Goal: Find specific page/section: Find specific page/section

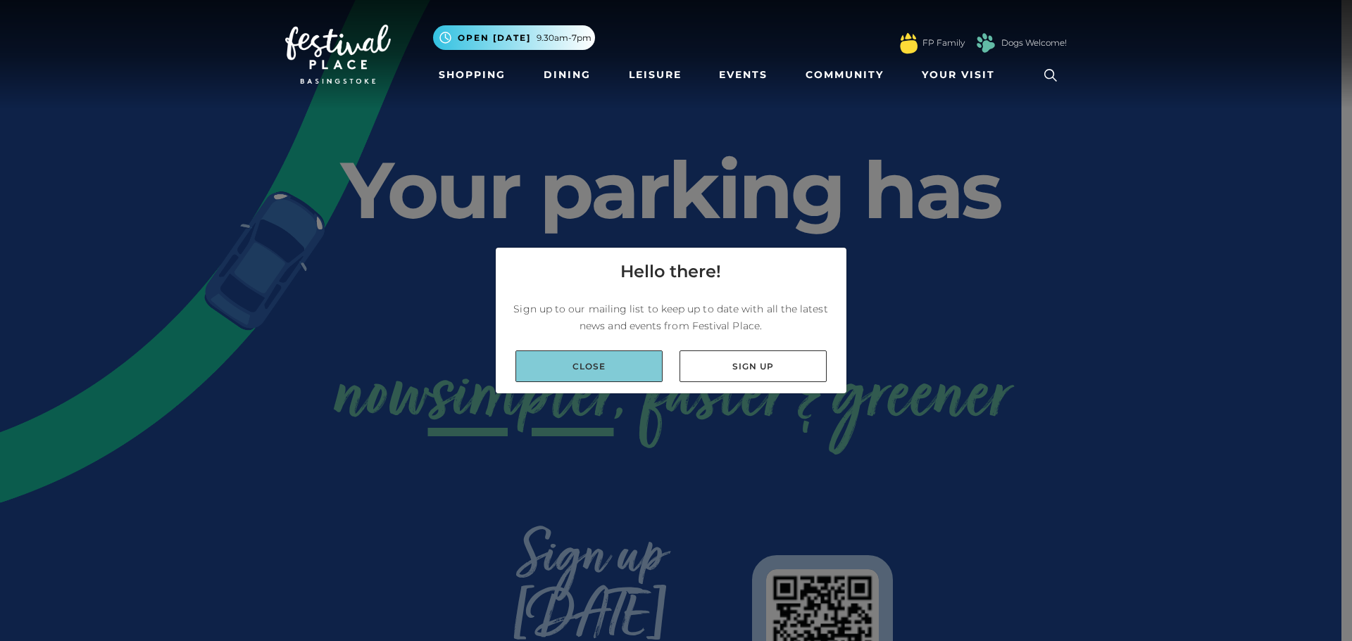
click at [627, 361] on link "Close" at bounding box center [588, 367] width 147 height 32
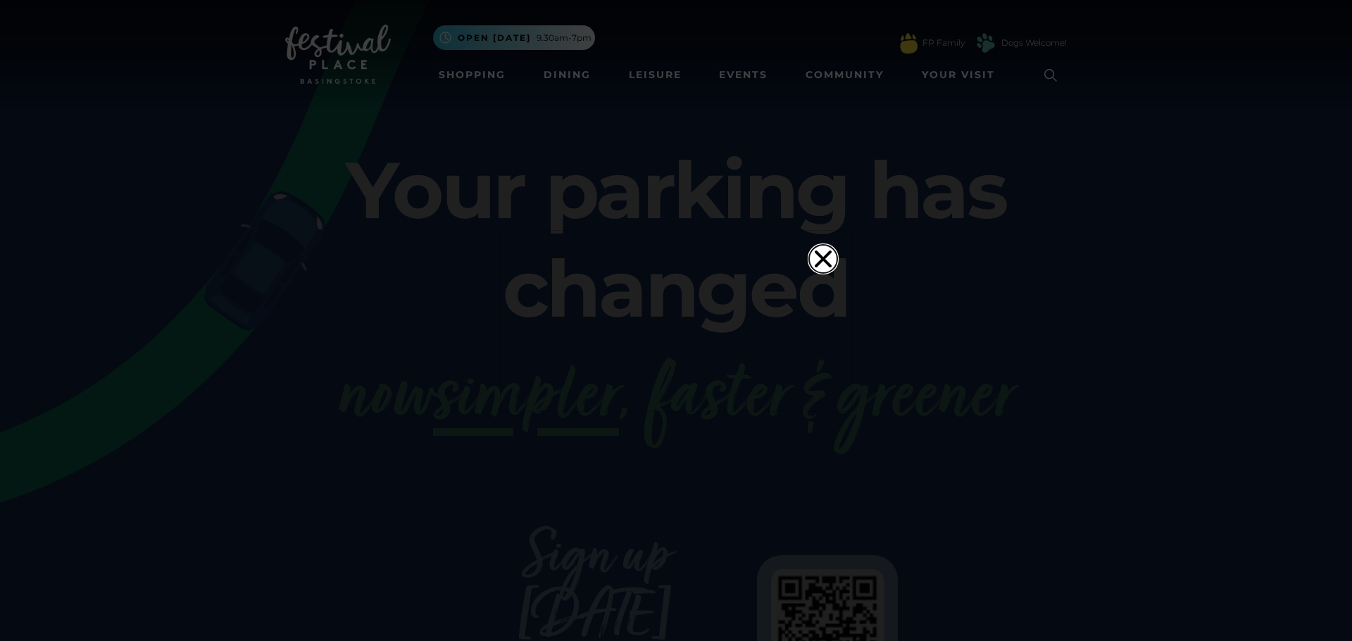
click at [810, 245] on icon "Close" at bounding box center [823, 259] width 28 height 28
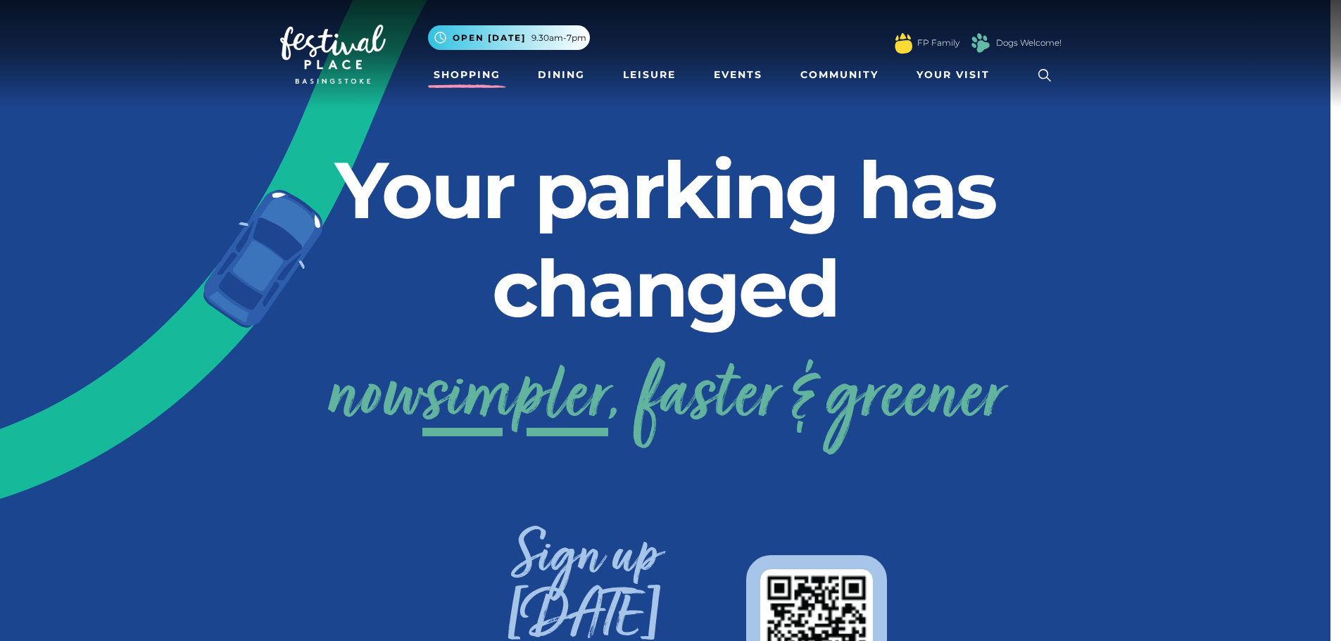
click at [449, 76] on link "Shopping" at bounding box center [467, 75] width 78 height 26
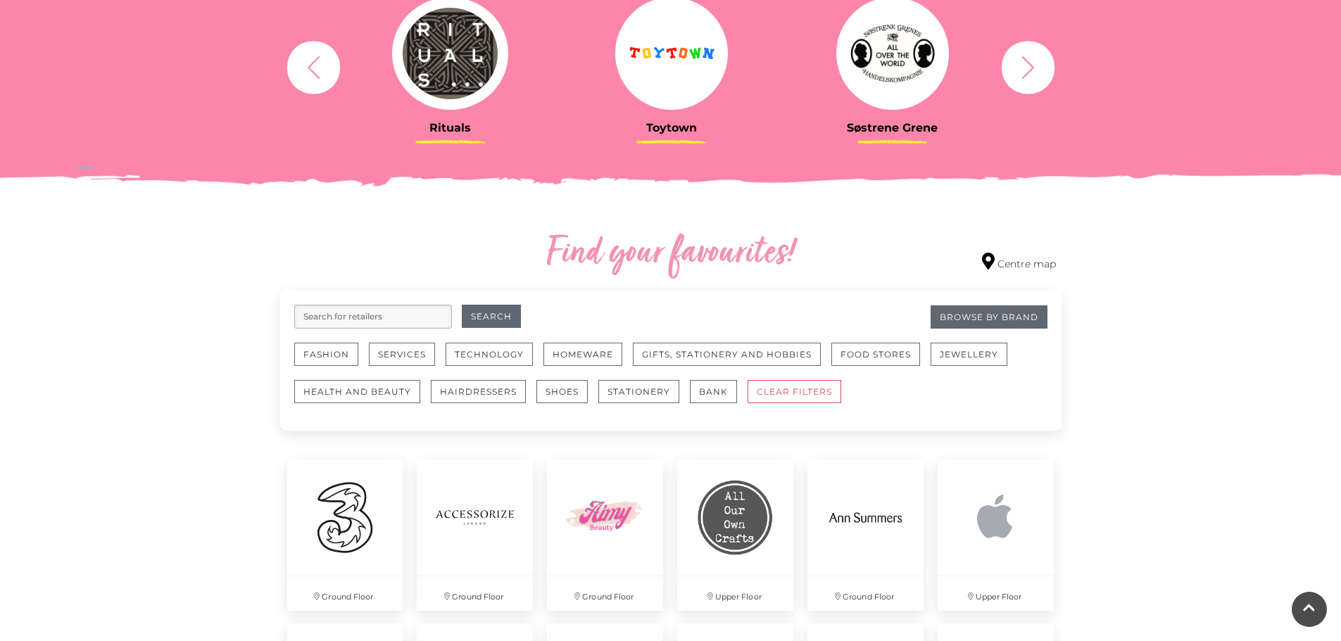
scroll to position [603, 0]
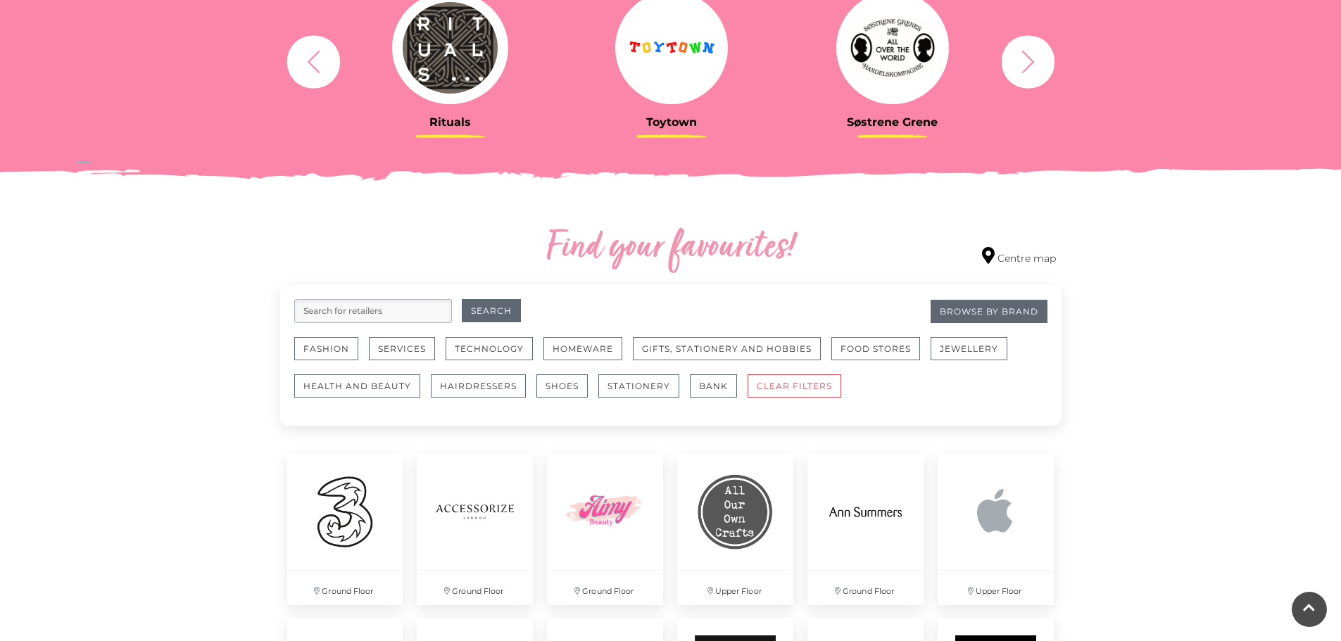
drag, startPoint x: 1348, startPoint y: 45, endPoint x: 1351, endPoint y: 127, distance: 81.8
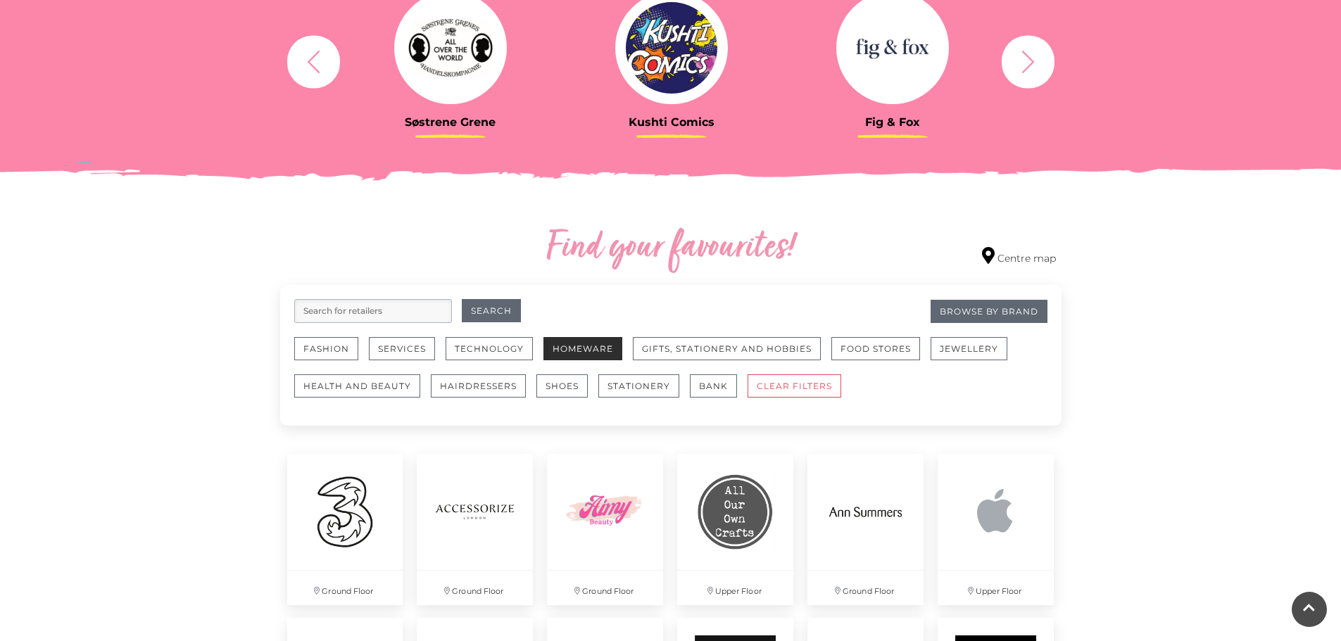
click at [577, 346] on button "Homeware" at bounding box center [583, 348] width 79 height 23
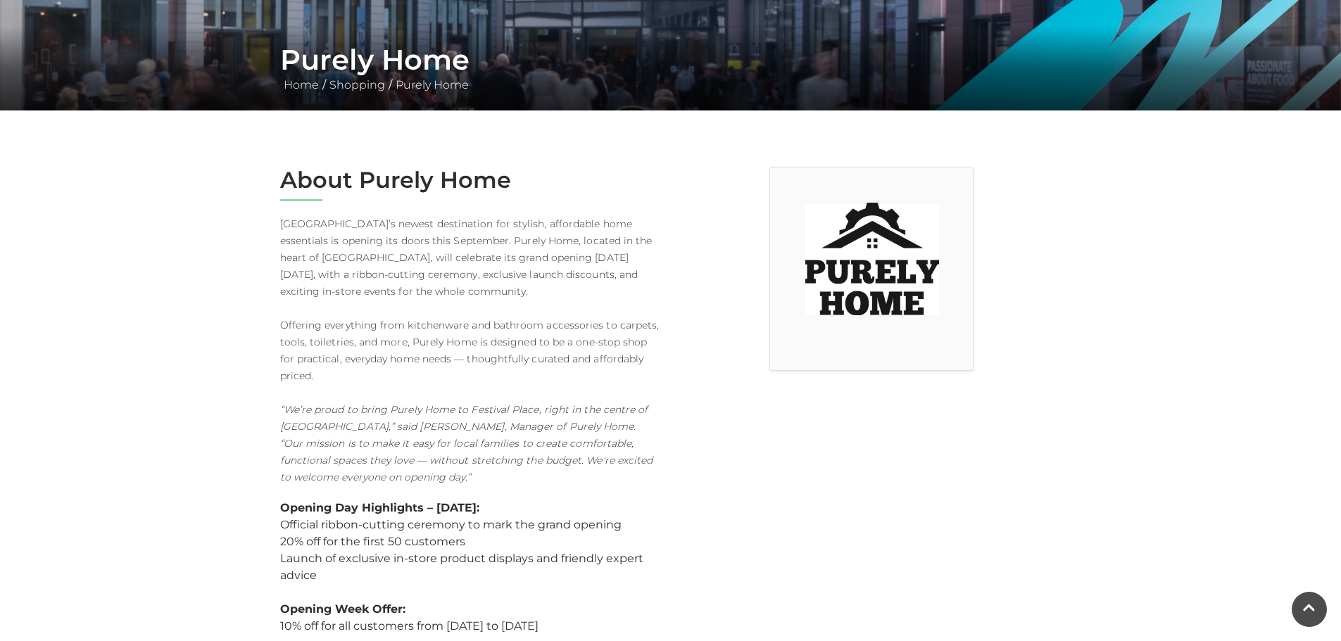
scroll to position [300, 0]
